Goal: Find specific page/section: Find specific page/section

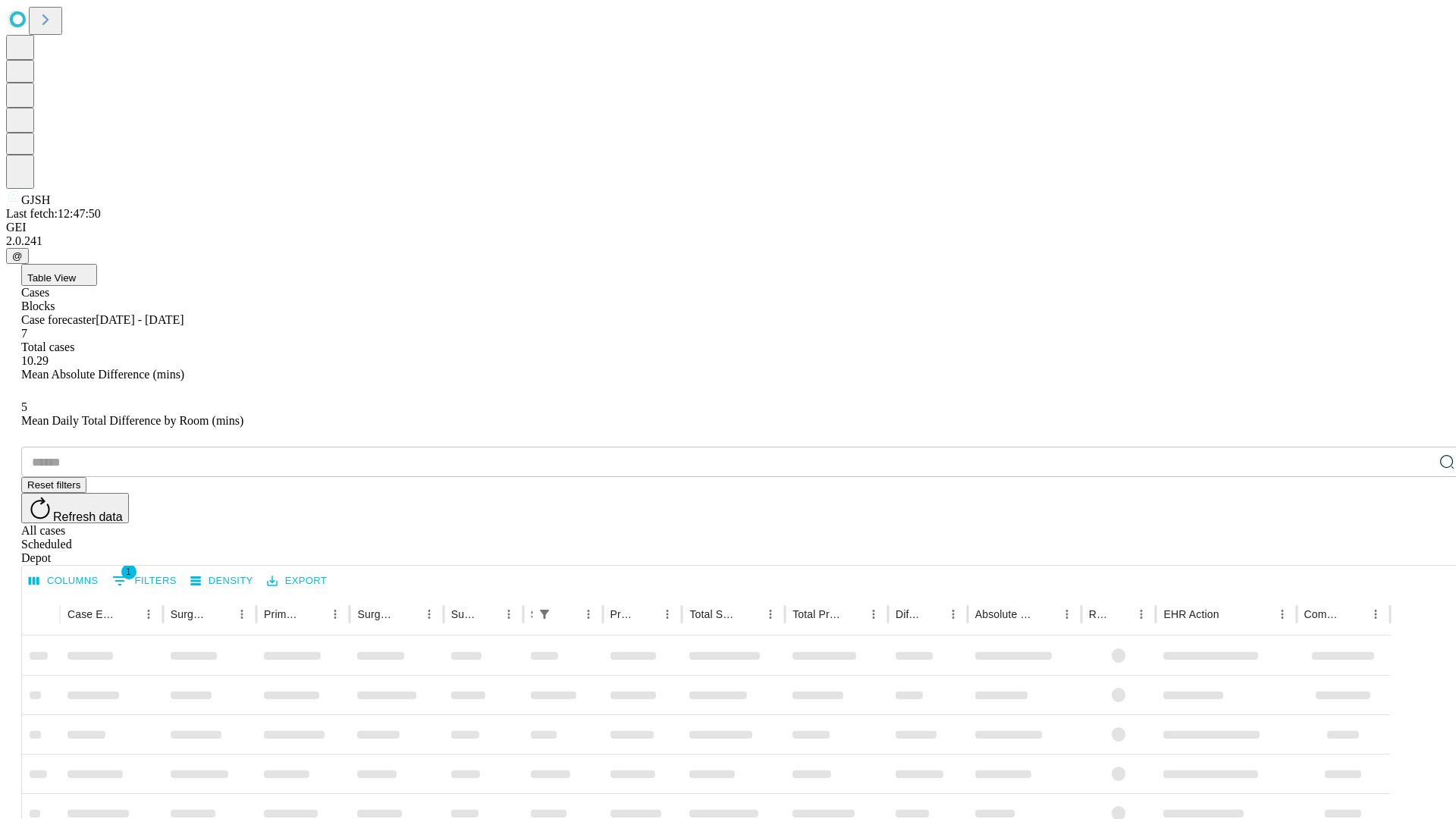
click at [1417, 551] on div "Depot" at bounding box center [743, 558] width 1444 height 13
